Goal: Information Seeking & Learning: Stay updated

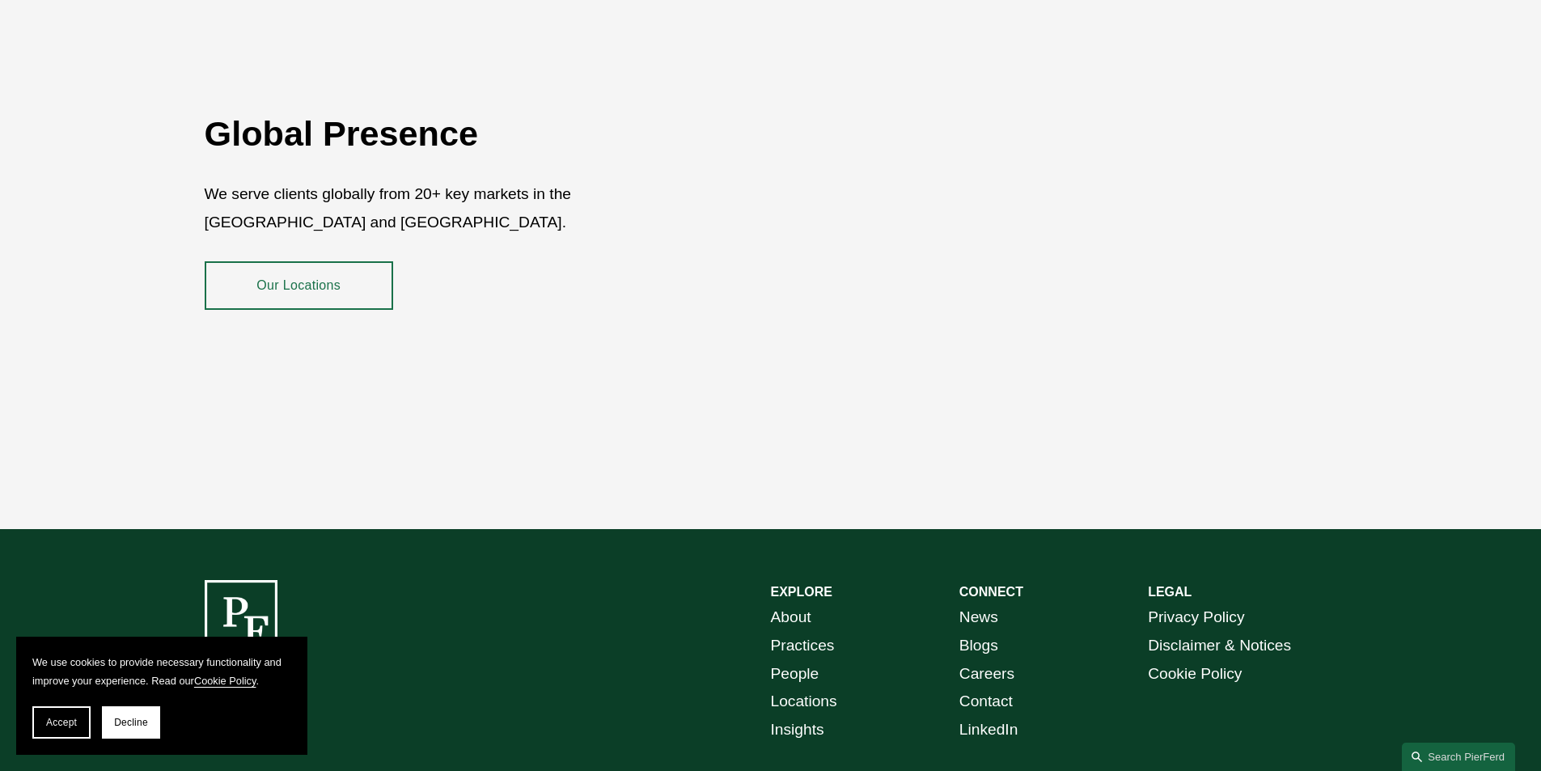
scroll to position [2959, 0]
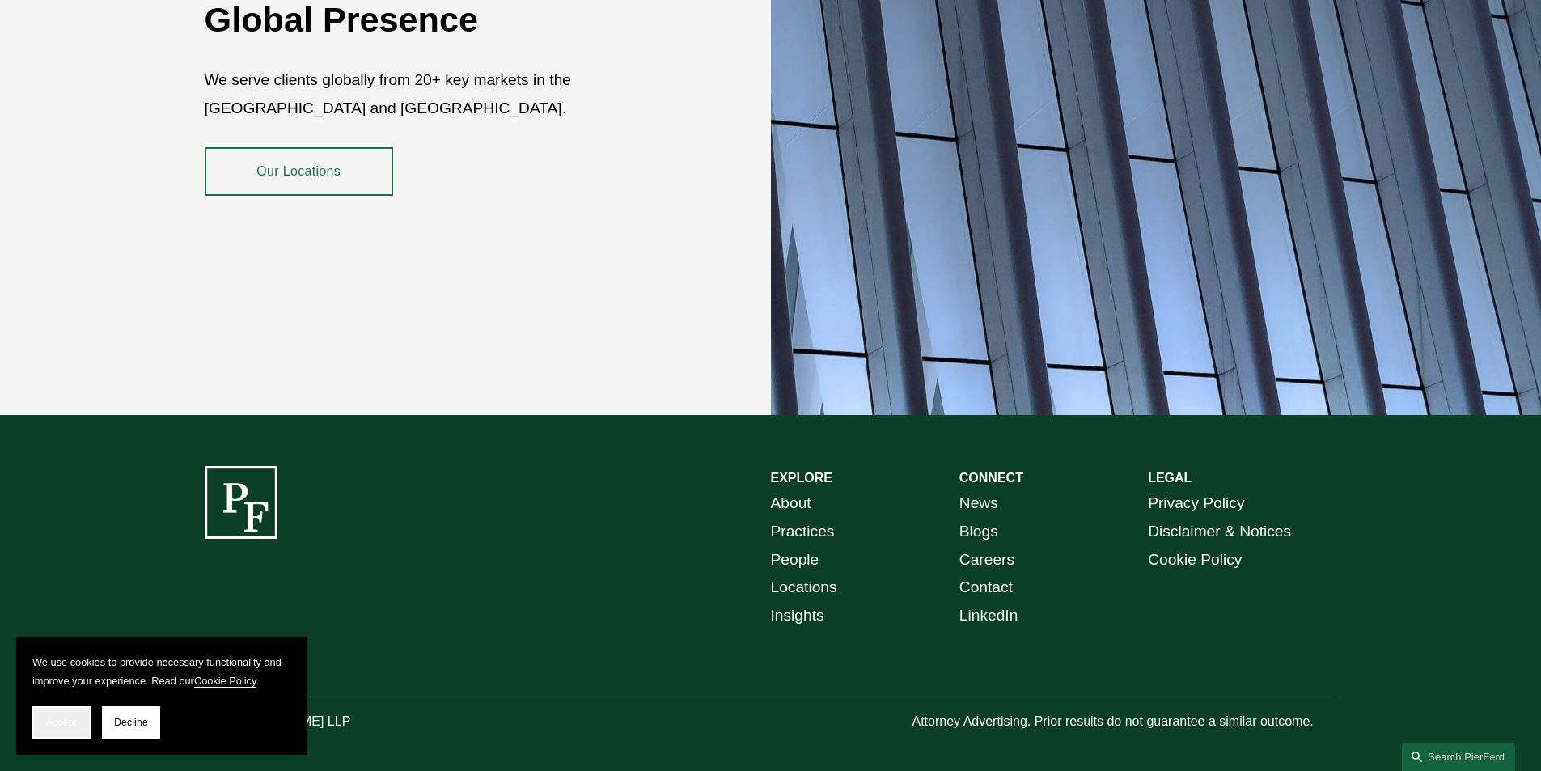
click at [57, 724] on span "Accept" at bounding box center [61, 722] width 31 height 11
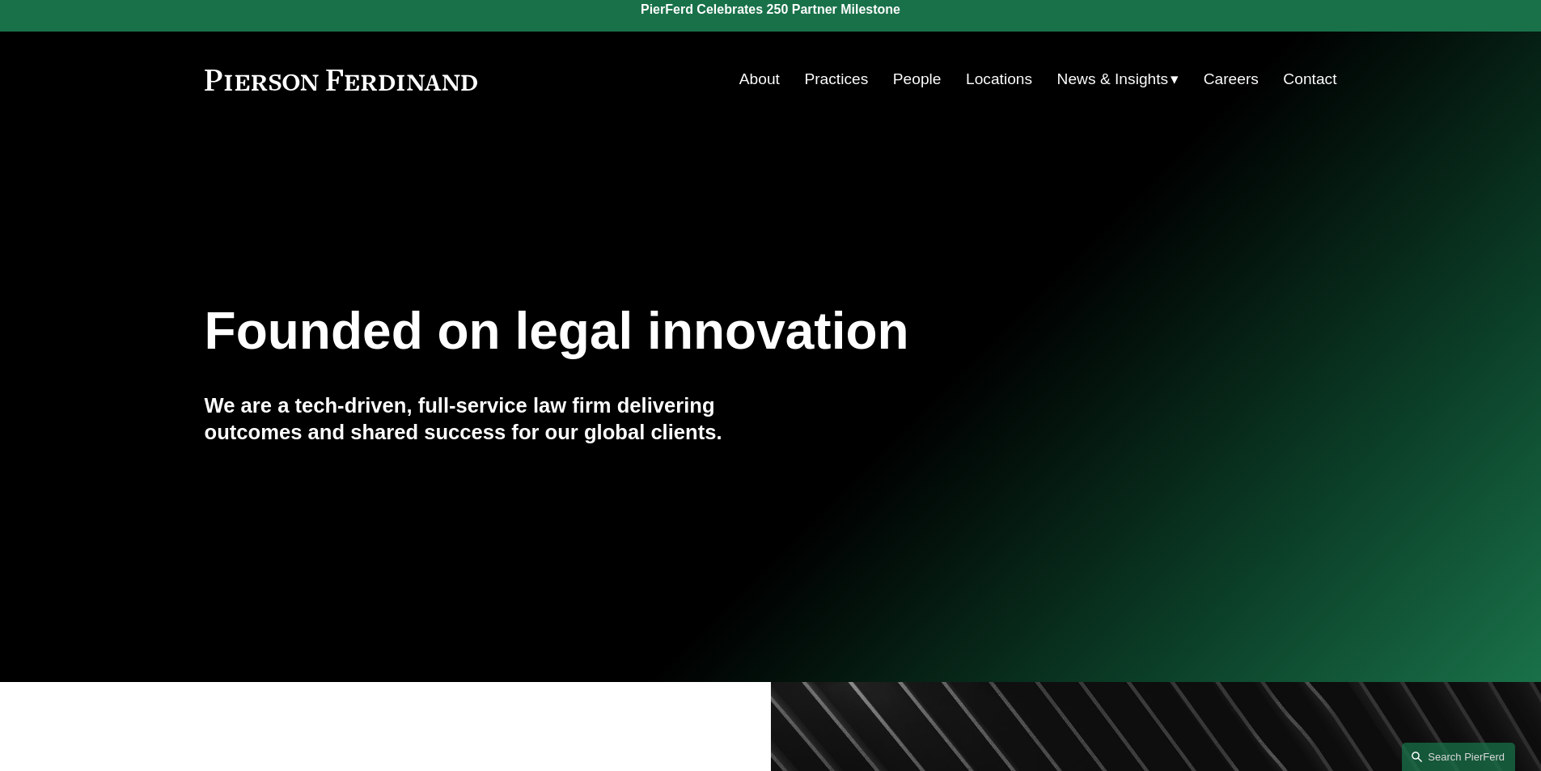
scroll to position [0, 0]
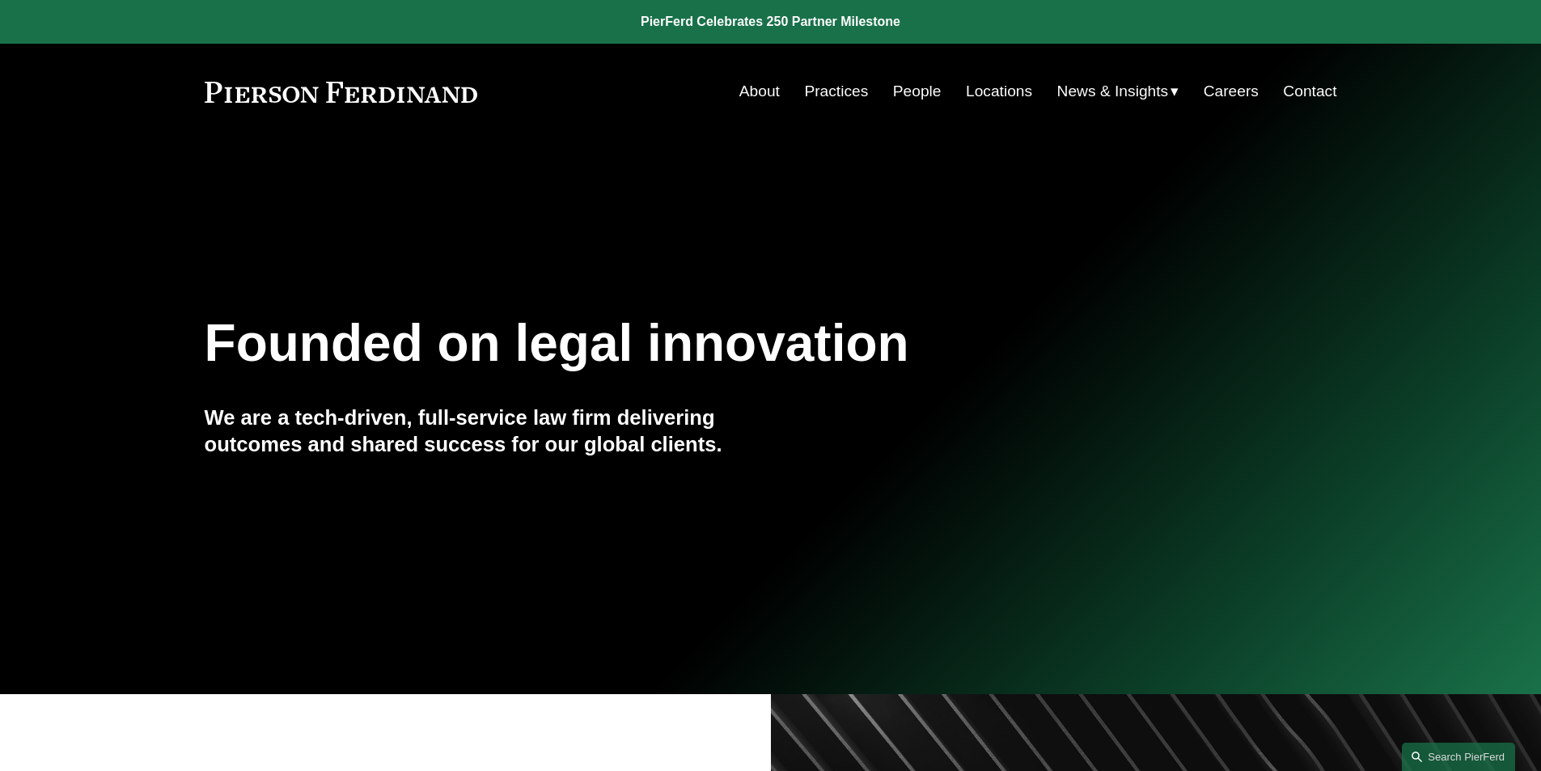
click at [0, 0] on span "Insights" at bounding box center [0, 0] width 0 height 0
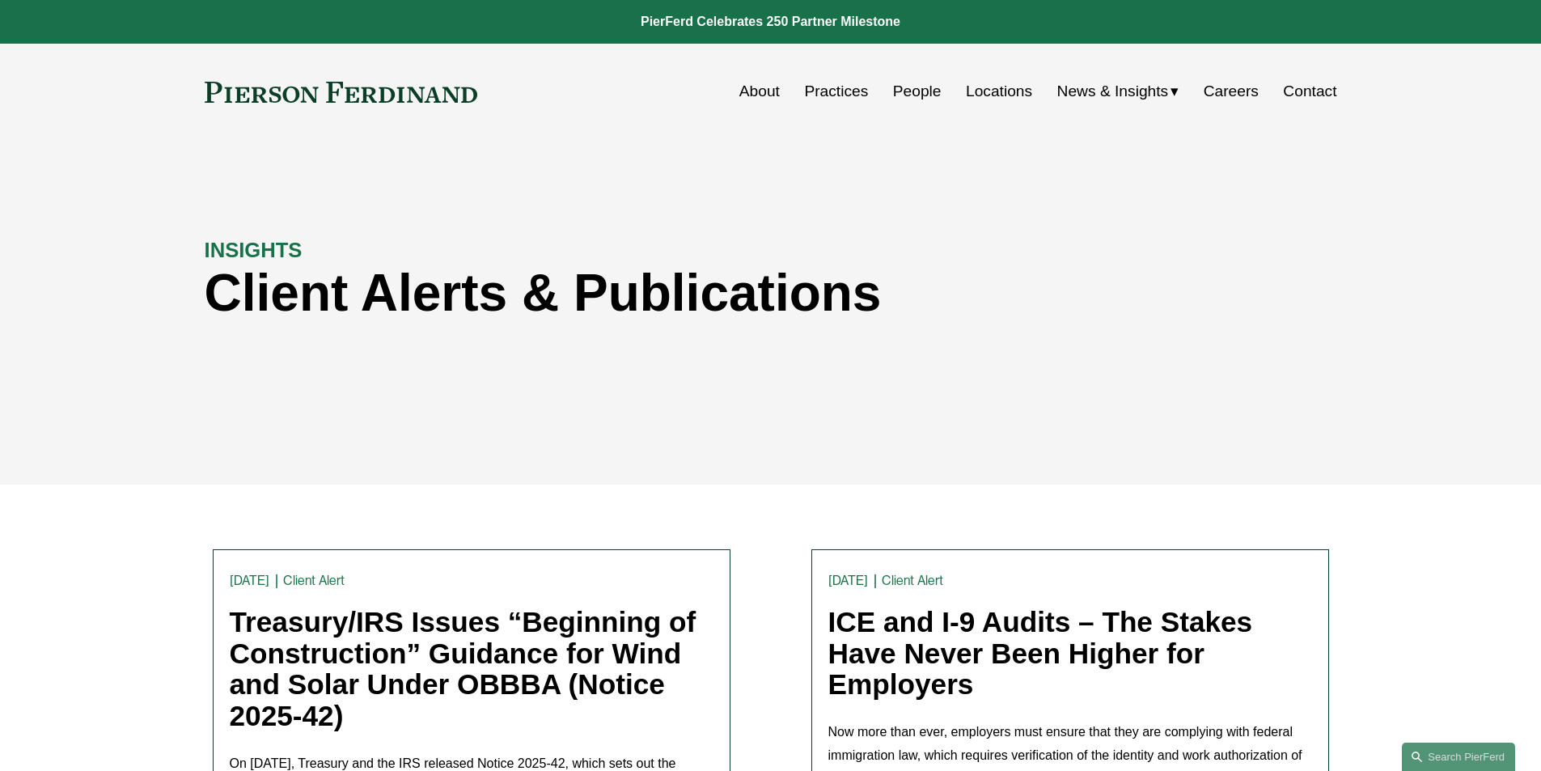
click at [1015, 88] on link "Locations" at bounding box center [999, 91] width 66 height 31
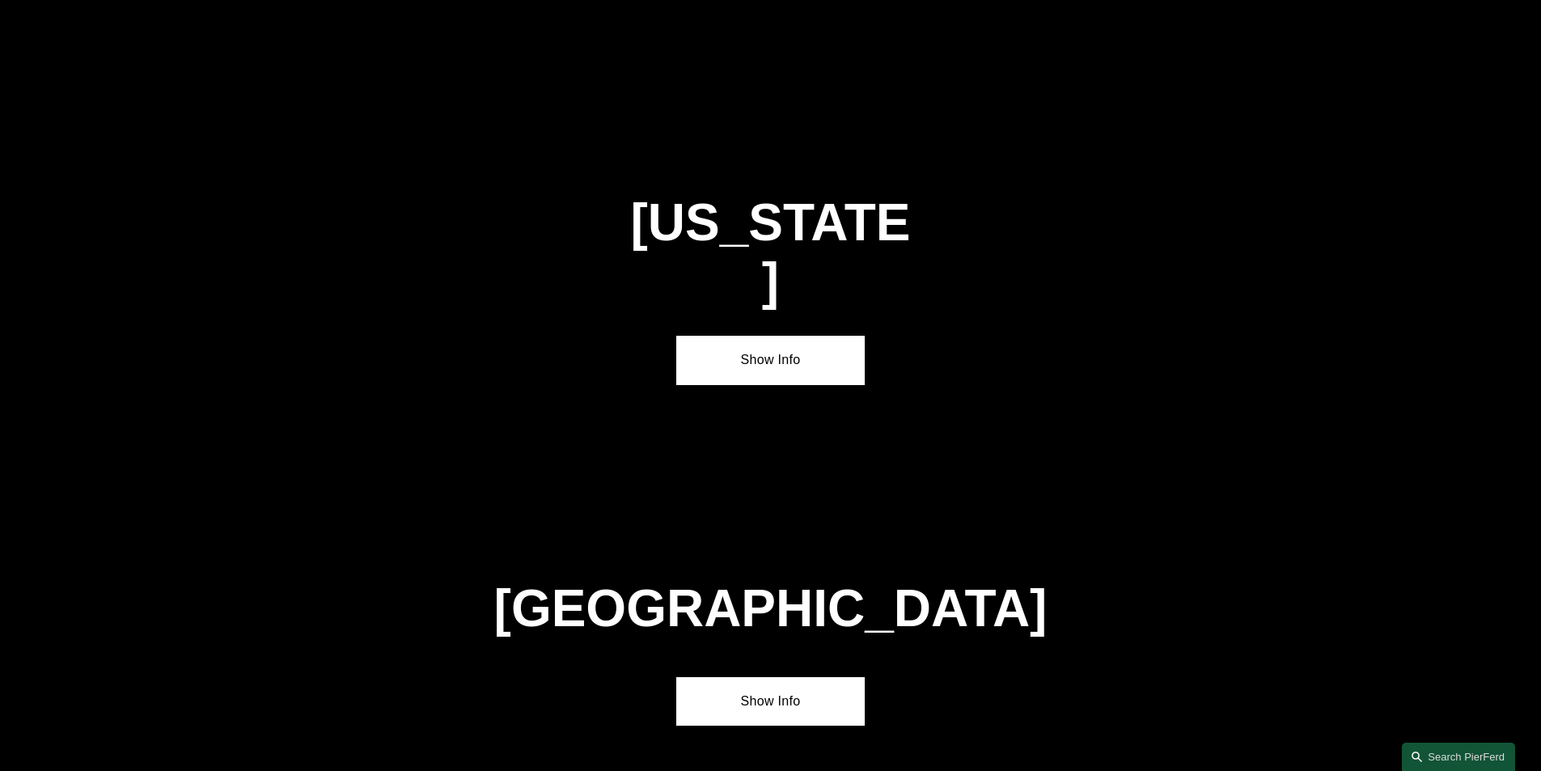
scroll to position [6817, 0]
